Goal: Task Accomplishment & Management: Manage account settings

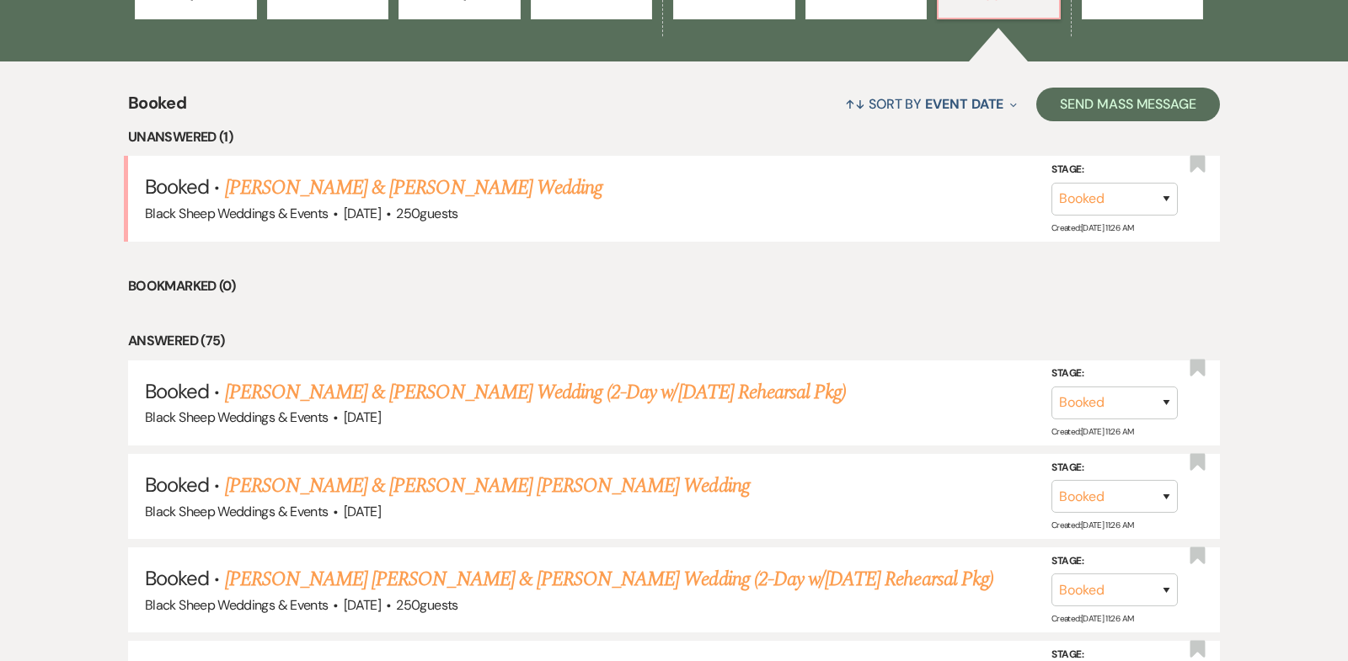
scroll to position [617, 0]
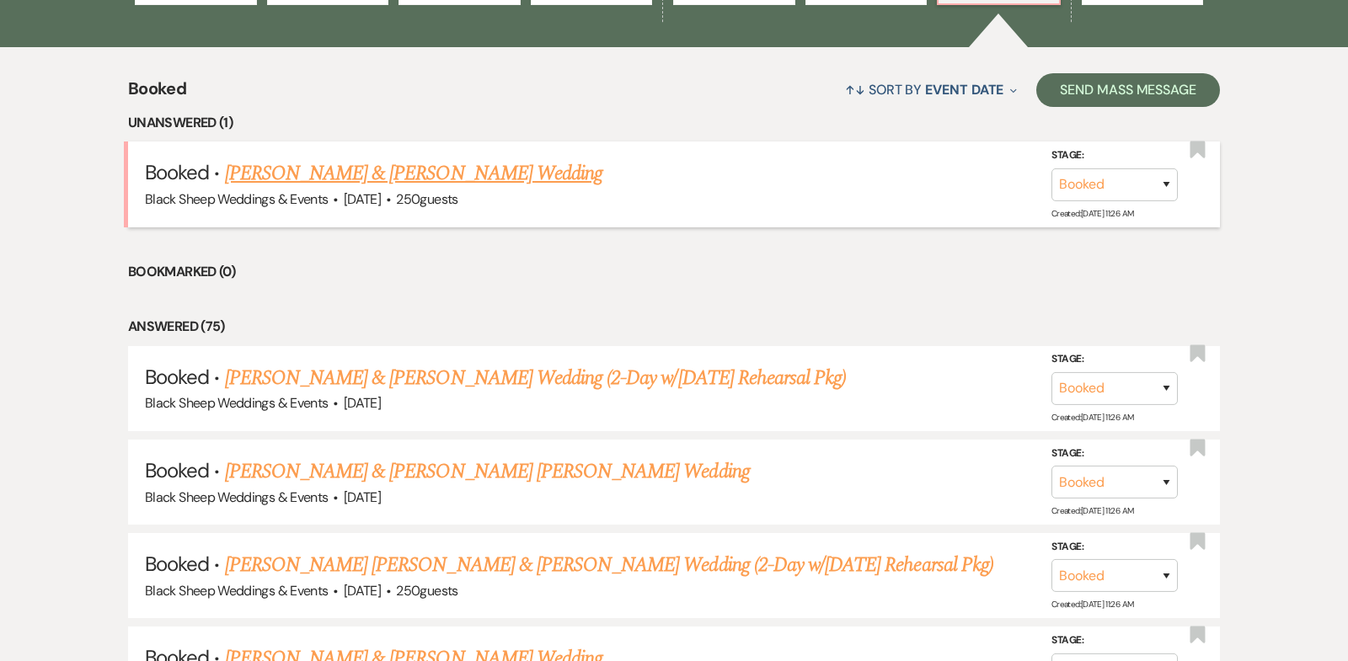
click at [451, 176] on link "[PERSON_NAME] & [PERSON_NAME] Wedding" at bounding box center [414, 173] width 378 height 30
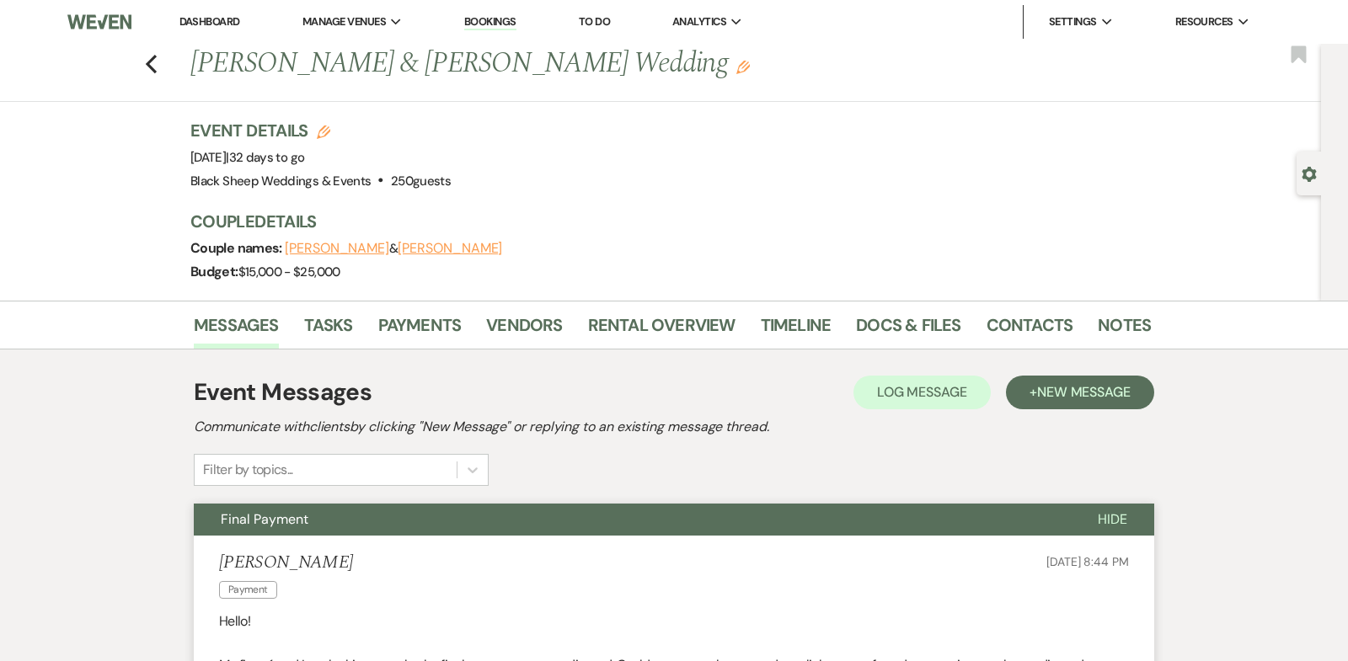
click at [203, 19] on link "Dashboard" at bounding box center [209, 21] width 61 height 14
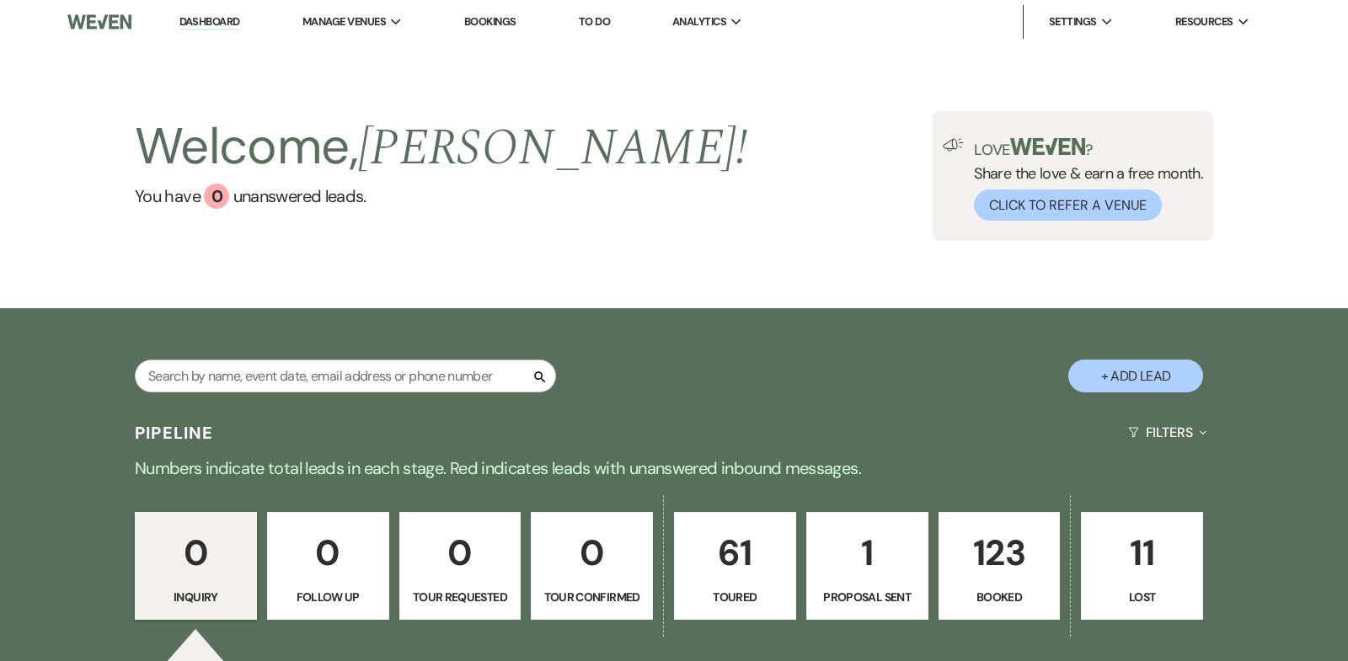
scroll to position [248, 0]
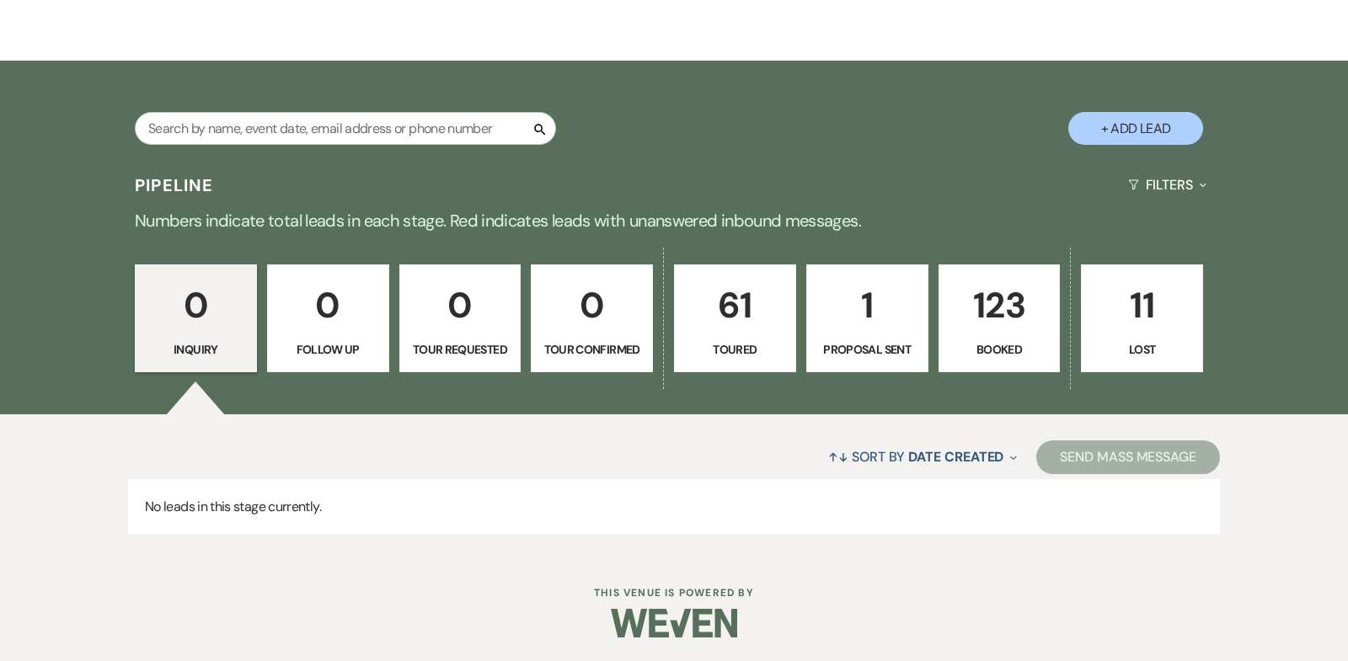
click at [1015, 305] on p "123" at bounding box center [1000, 305] width 100 height 56
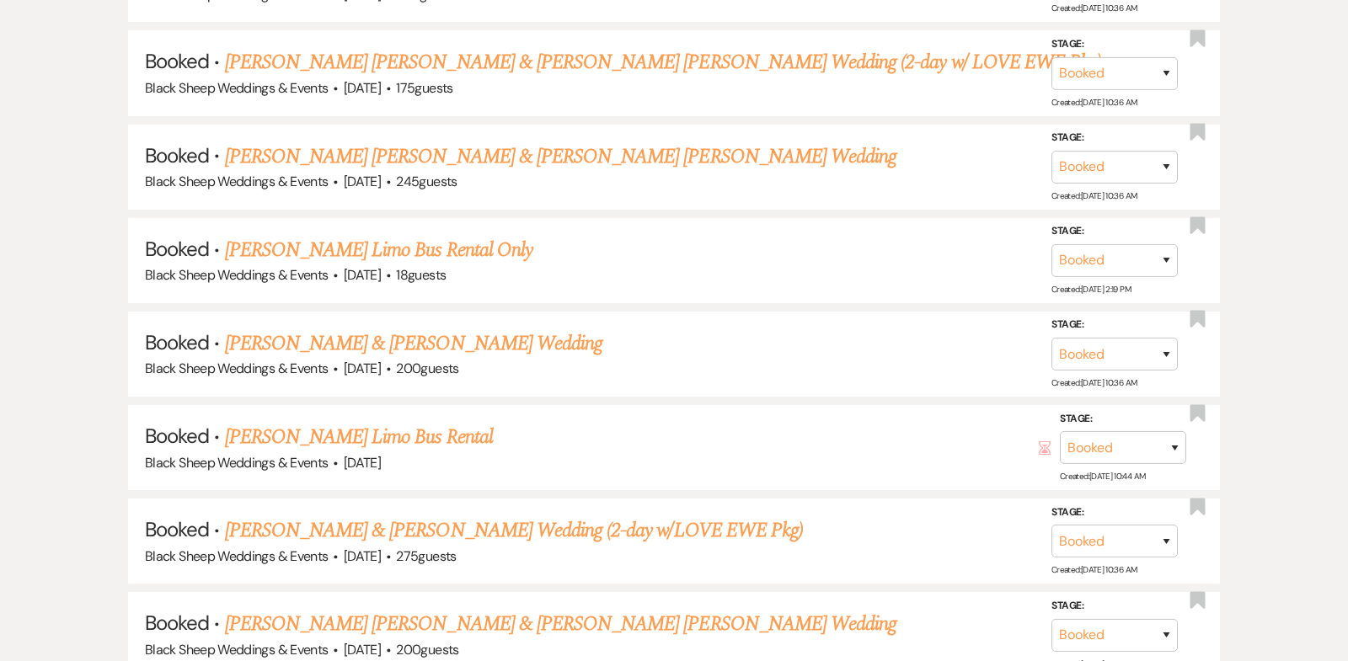
scroll to position [11821, 0]
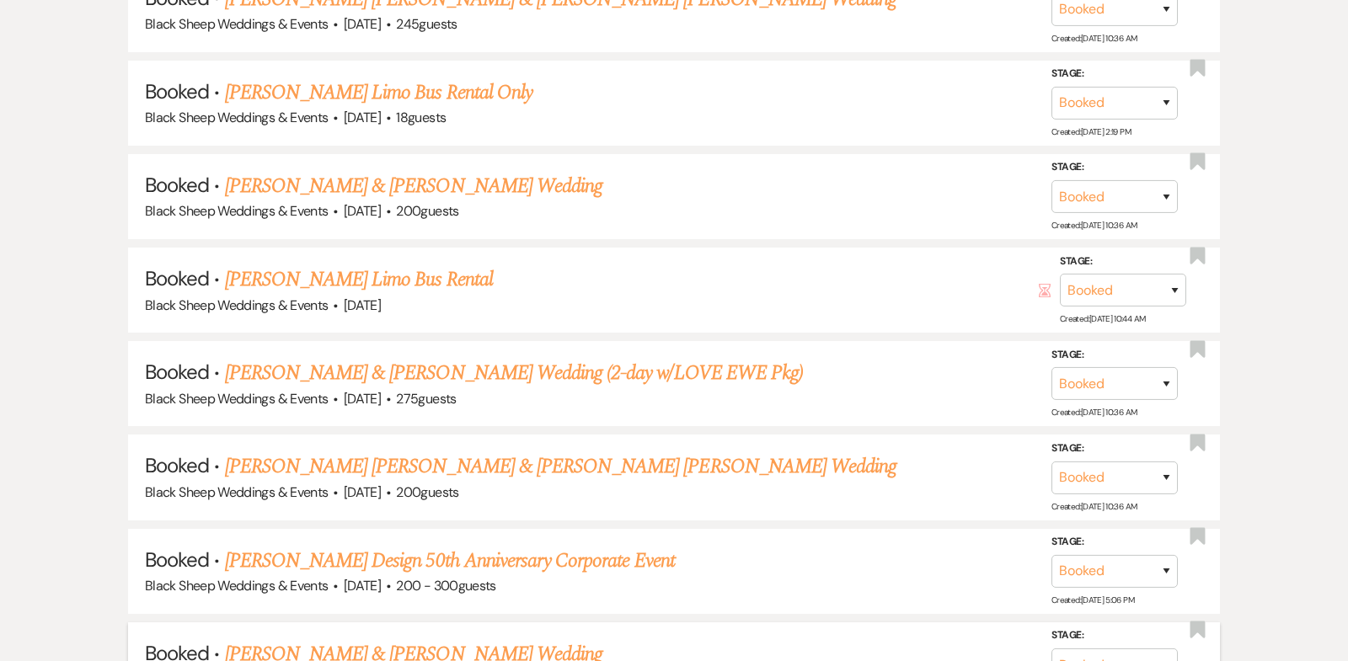
click at [393, 640] on link "[PERSON_NAME] & [PERSON_NAME] Wedding" at bounding box center [414, 655] width 378 height 30
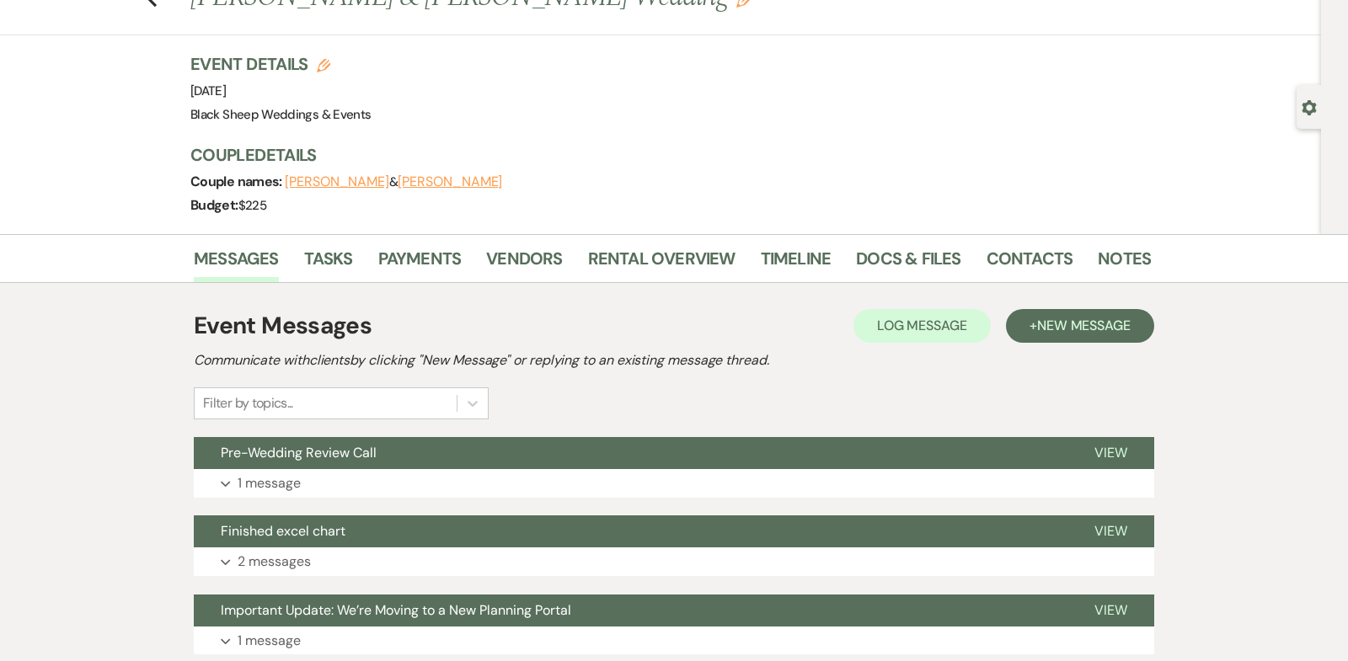
scroll to position [58, 0]
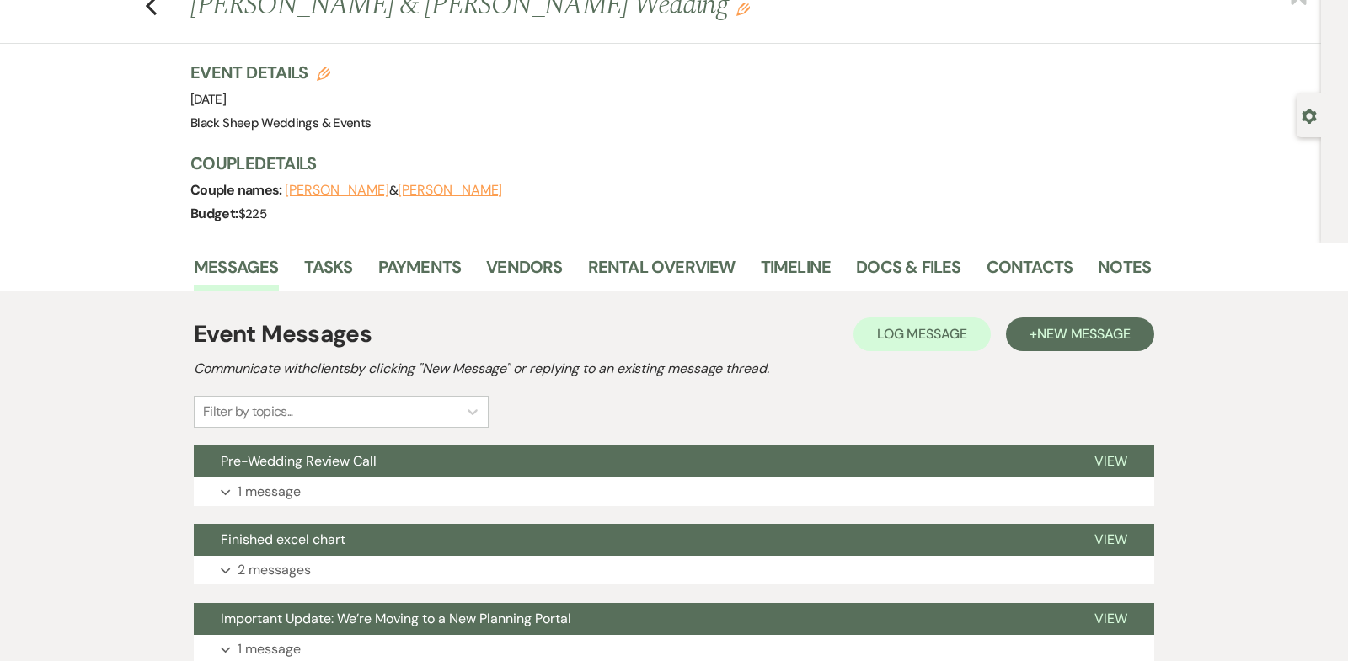
click at [319, 189] on button "[PERSON_NAME]" at bounding box center [337, 190] width 104 height 13
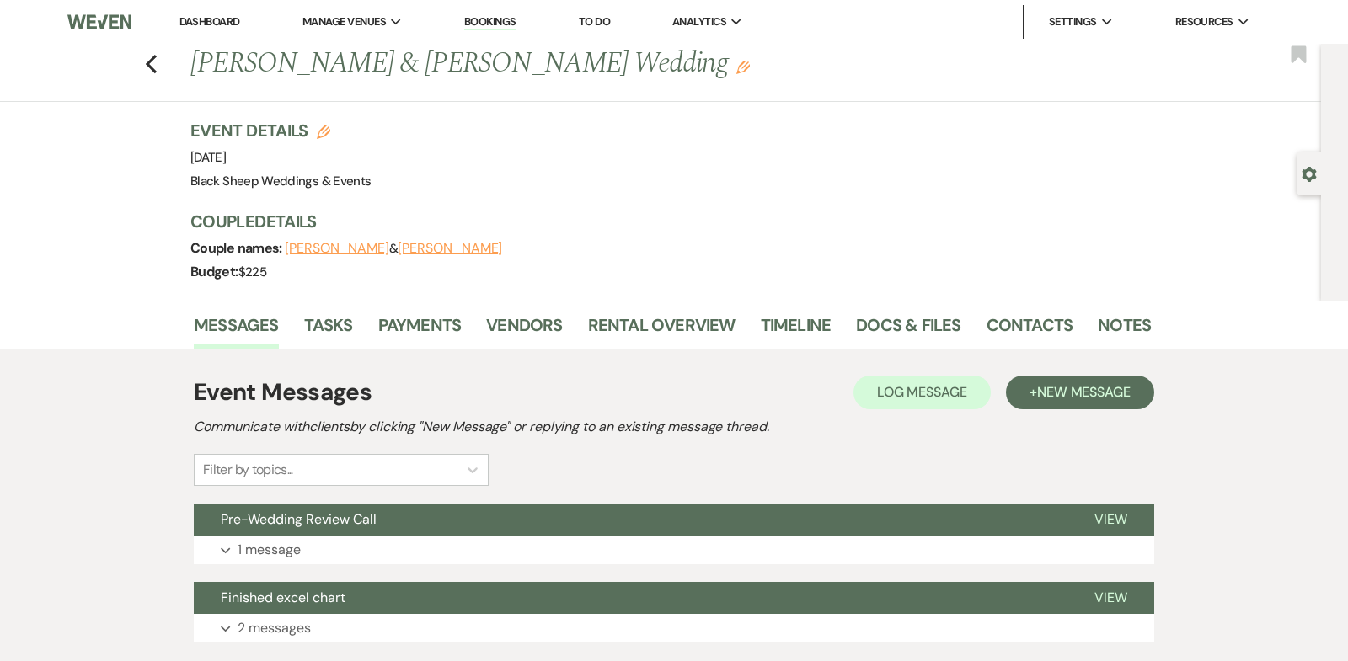
select select "1"
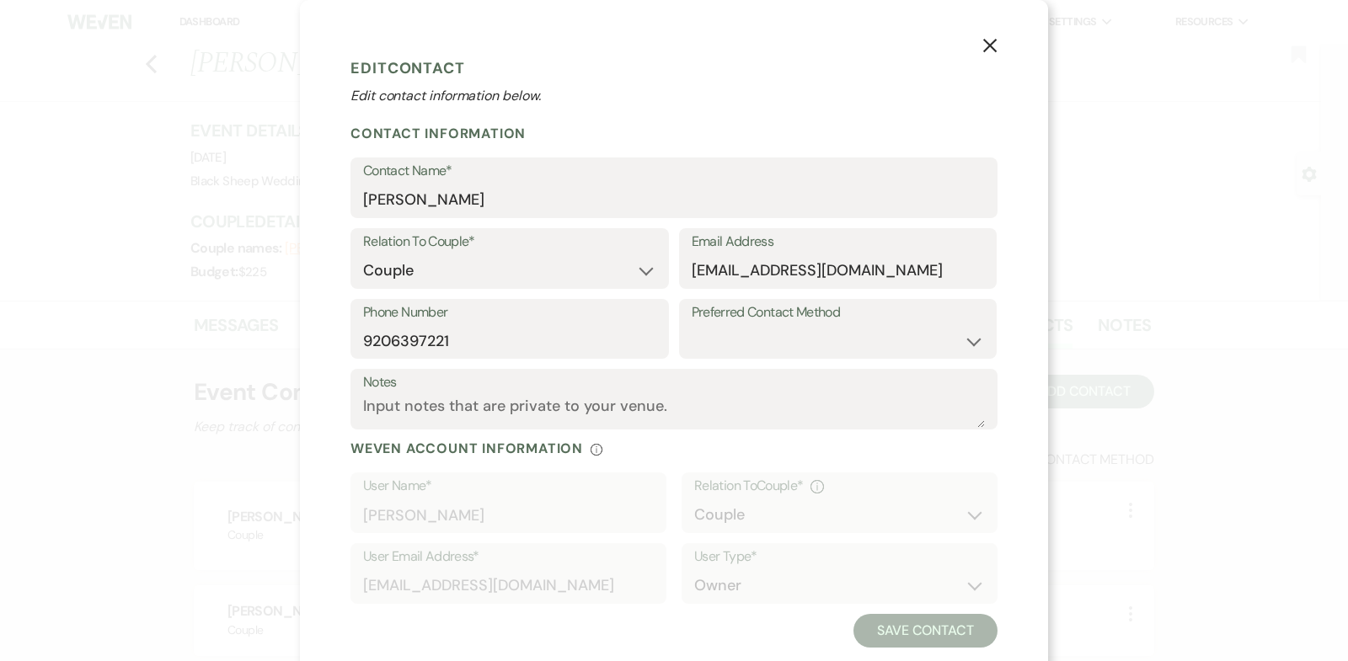
click at [995, 46] on icon "X" at bounding box center [990, 45] width 15 height 15
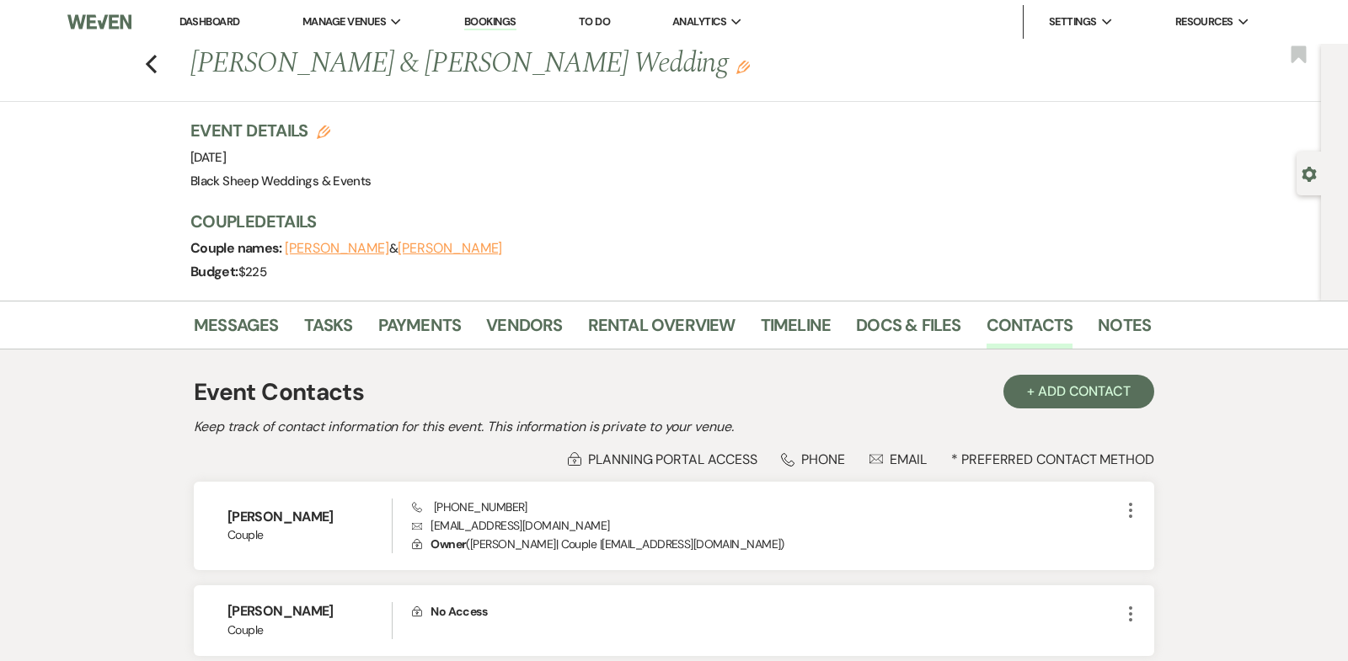
click at [431, 249] on button "[PERSON_NAME]" at bounding box center [450, 248] width 104 height 13
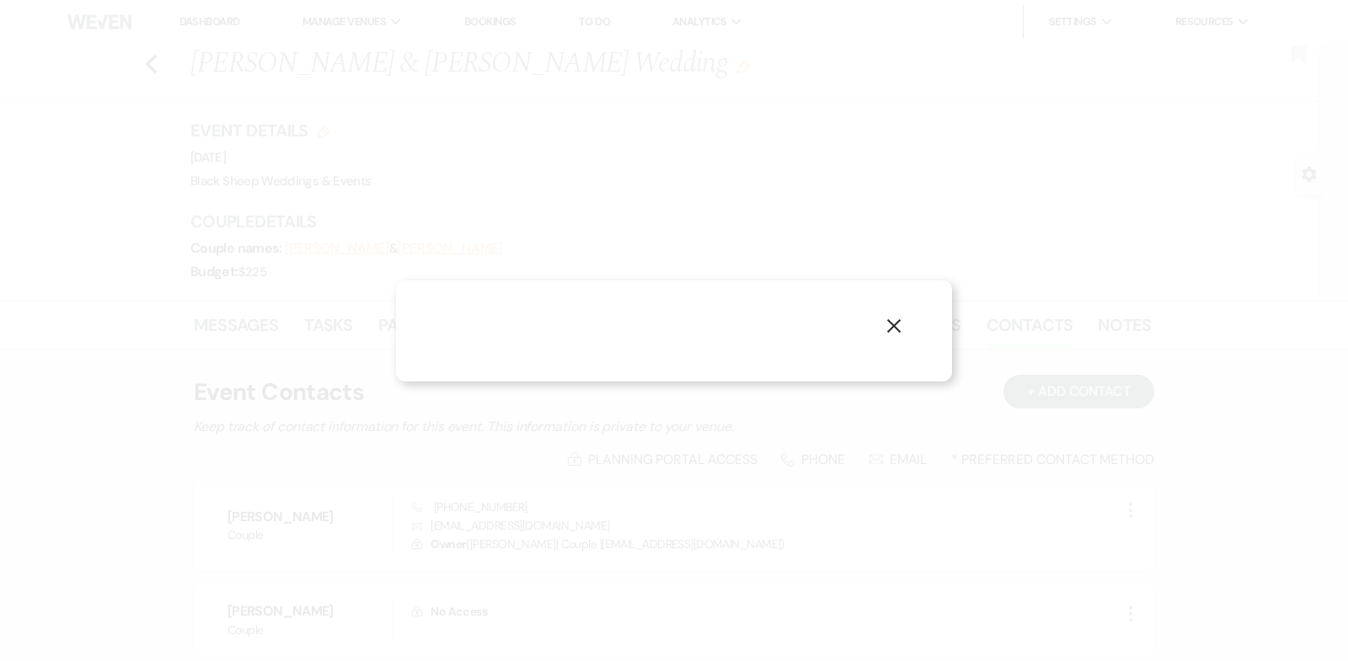
select select "1"
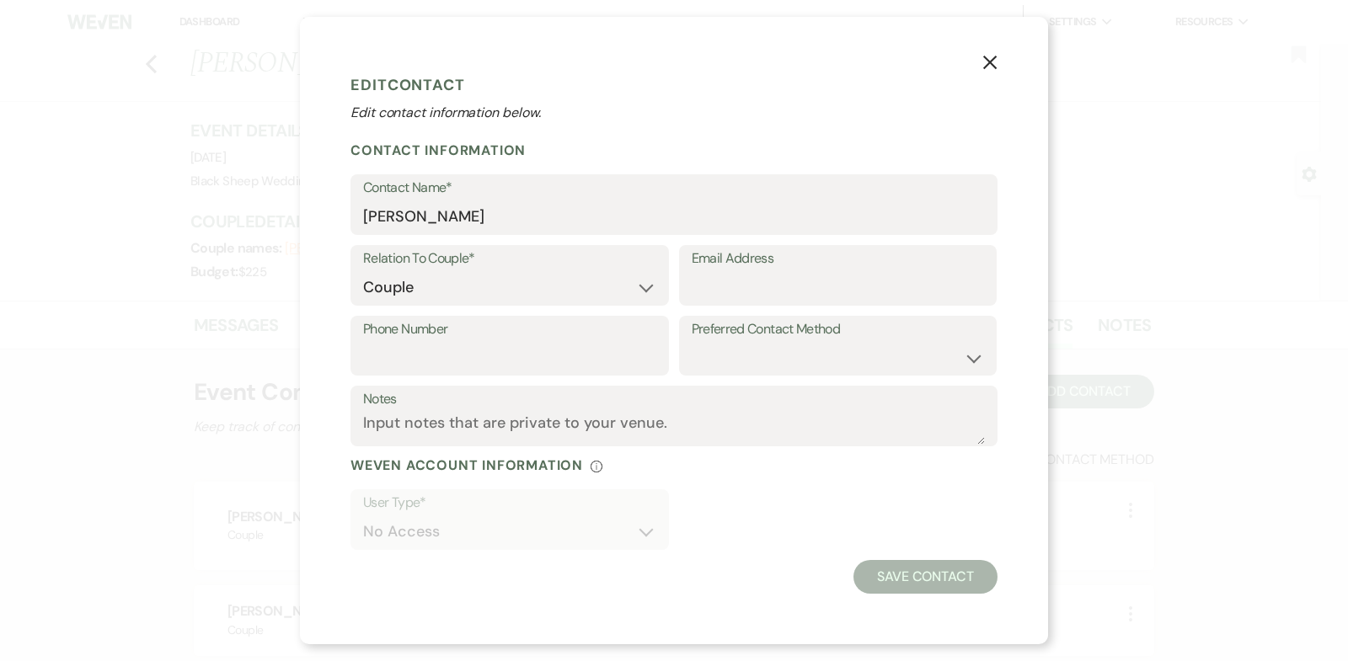
click at [985, 59] on use "button" at bounding box center [989, 62] width 13 height 13
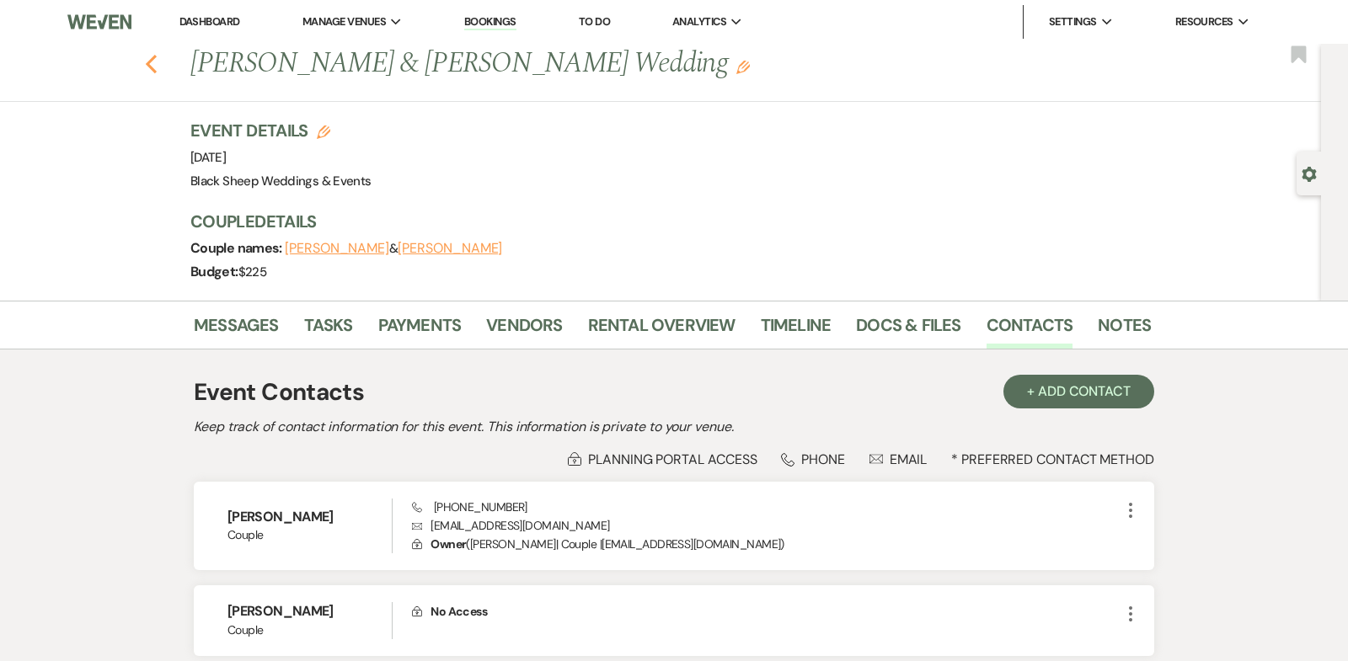
click at [146, 62] on icon "Previous" at bounding box center [151, 64] width 13 height 20
